Goal: Task Accomplishment & Management: Manage account settings

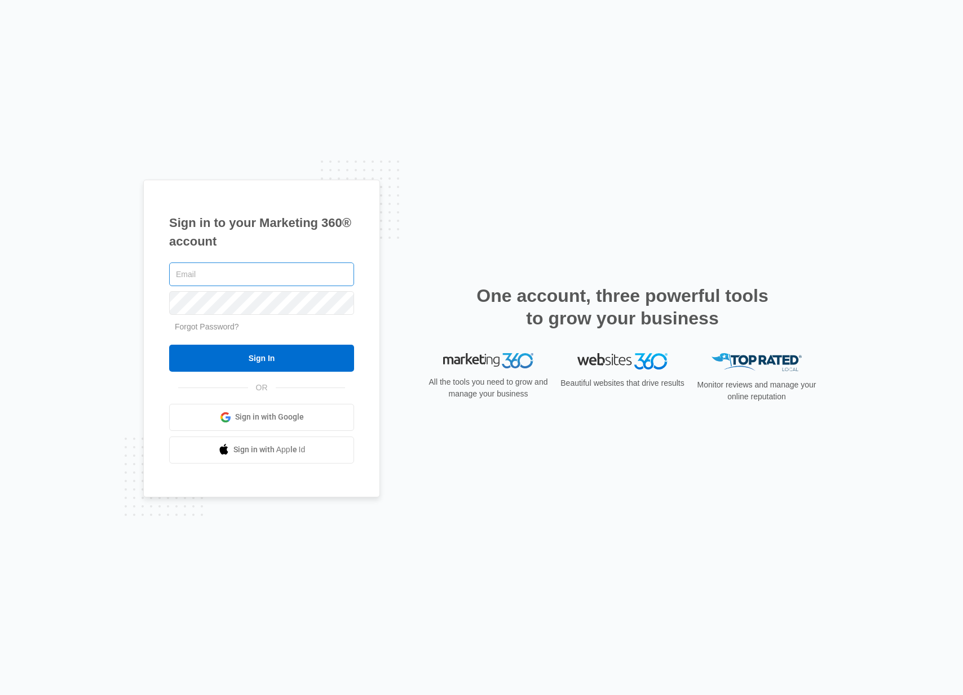
click at [229, 276] on input "text" at bounding box center [261, 275] width 185 height 24
type input "[PERSON_NAME][EMAIL_ADDRESS][DOMAIN_NAME]"
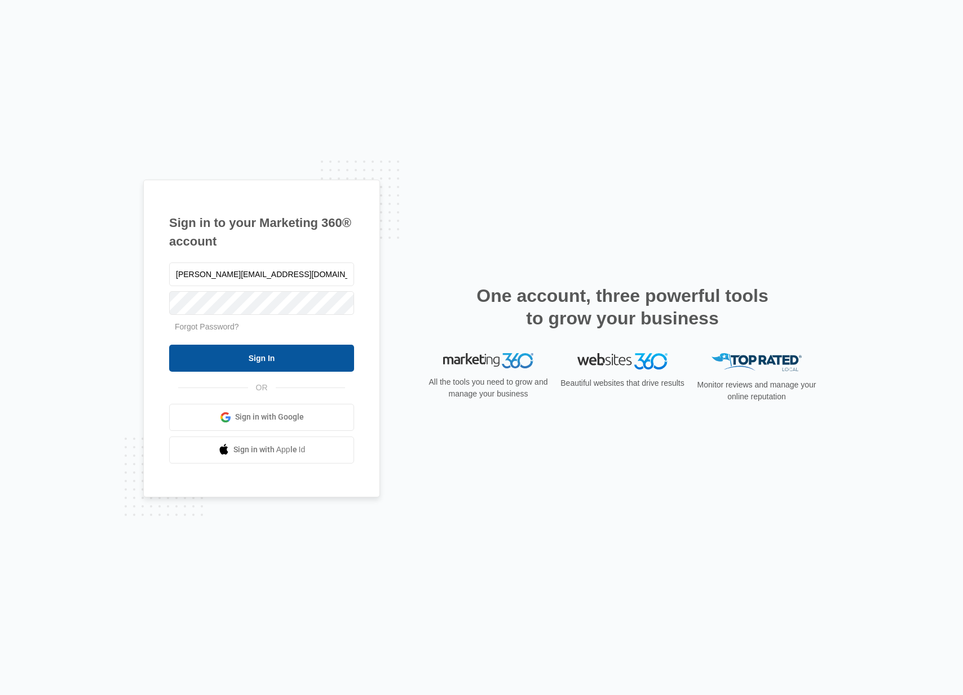
click at [317, 360] on input "Sign In" at bounding box center [261, 358] width 185 height 27
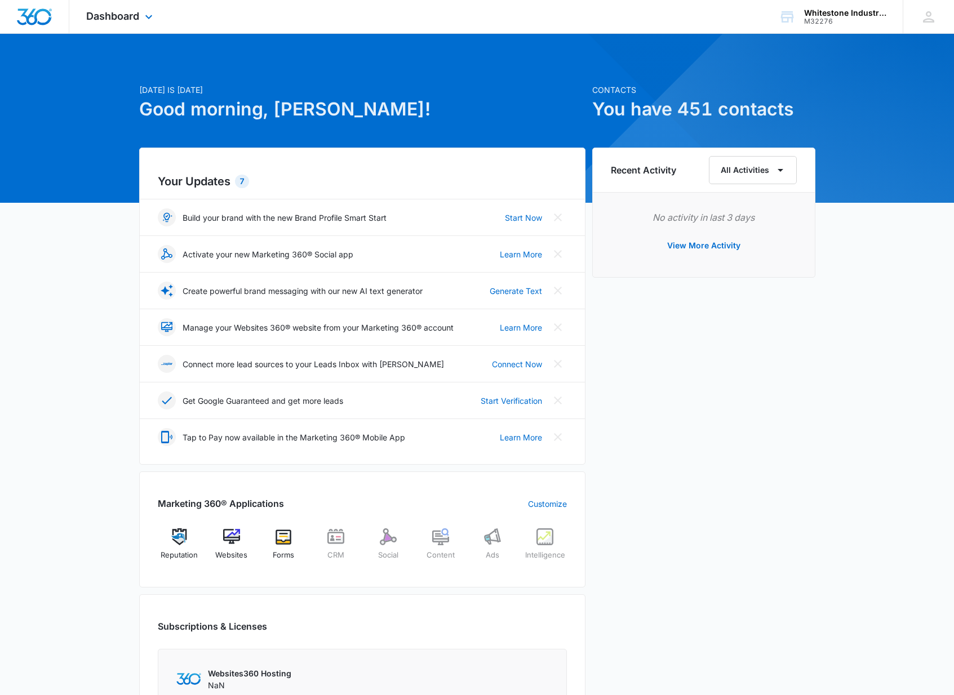
click at [140, 19] on div "Dashboard Apps Reputation Websites Forms CRM Social Content Ads Intelligence Fi…" at bounding box center [120, 16] width 103 height 33
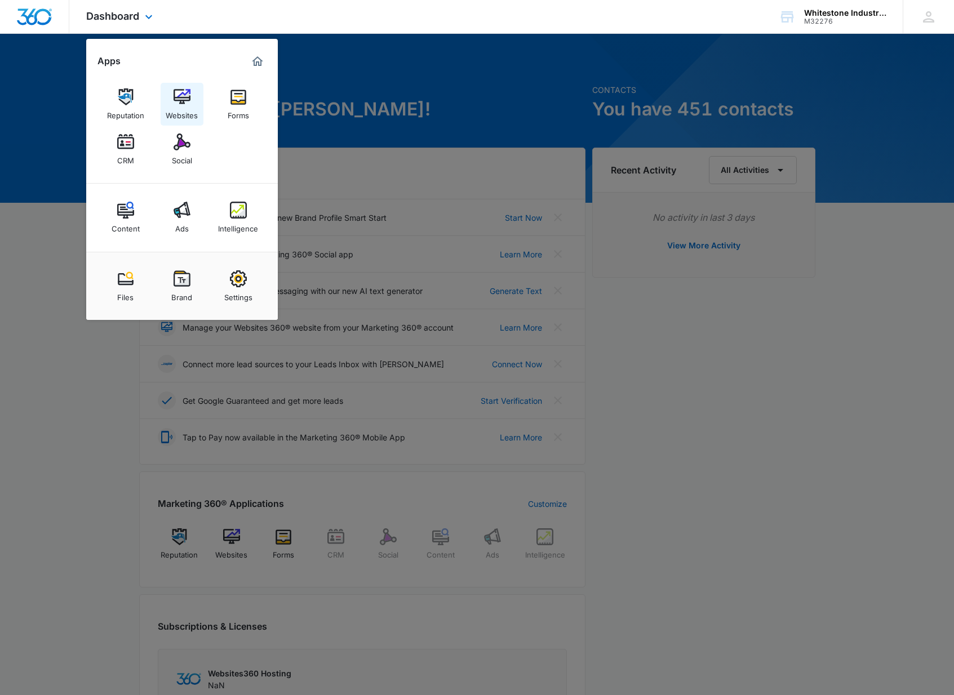
click at [177, 97] on img at bounding box center [182, 96] width 17 height 17
